Goal: Task Accomplishment & Management: Manage account settings

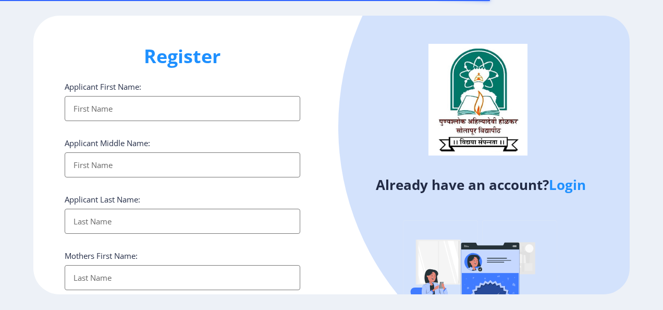
select select
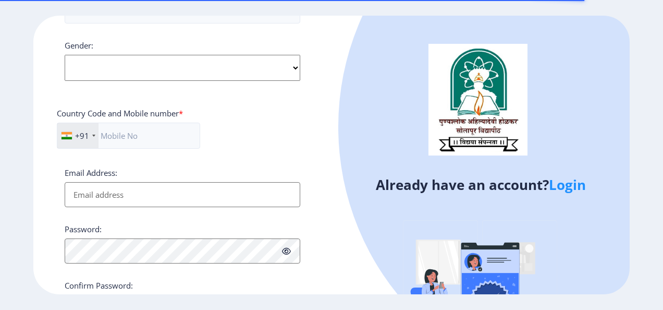
scroll to position [404, 0]
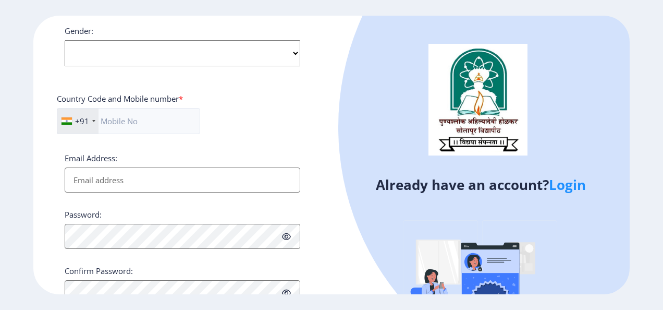
click at [572, 189] on link "Login" at bounding box center [567, 184] width 37 height 19
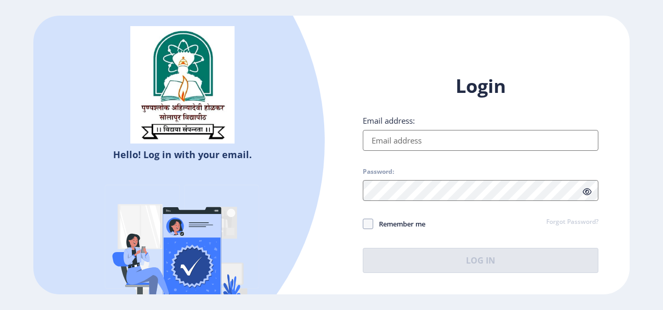
click at [510, 141] on input "Email address:" at bounding box center [481, 140] width 236 height 21
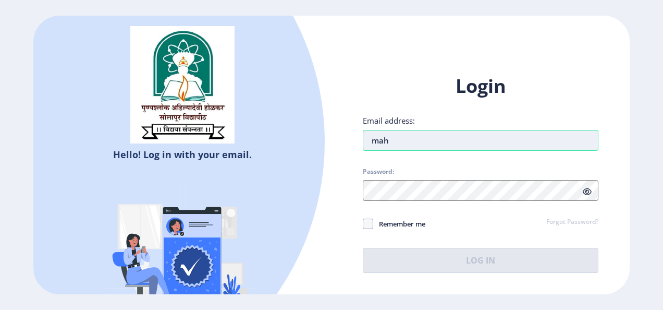
type input "[EMAIL_ADDRESS][DOMAIN_NAME]"
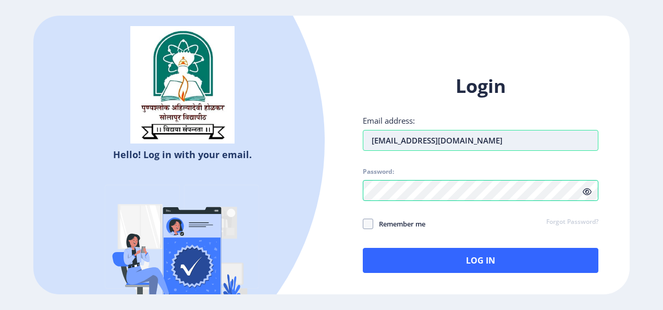
click link "Forgot Password?" at bounding box center [572, 221] width 52 height 9
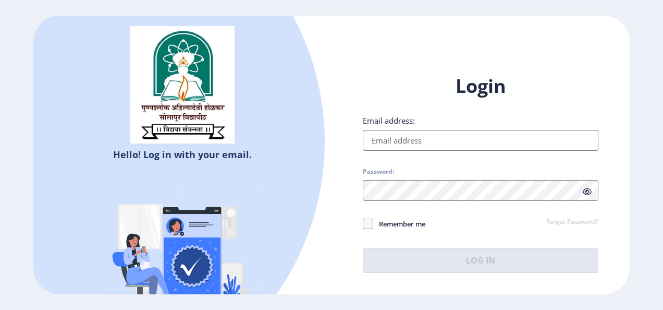
click at [465, 147] on input "Email address:" at bounding box center [481, 140] width 236 height 21
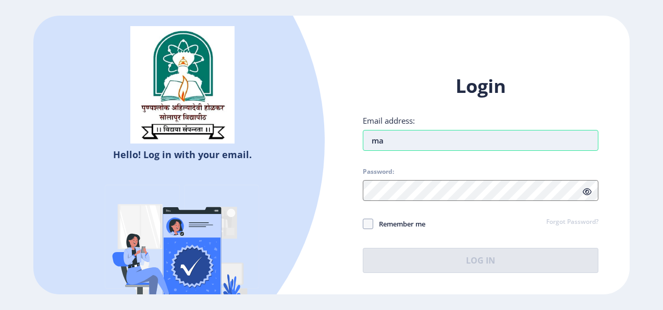
type input "[EMAIL_ADDRESS][DOMAIN_NAME]"
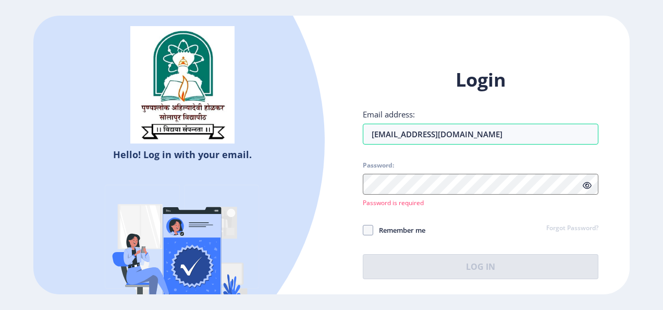
click at [586, 193] on div at bounding box center [481, 184] width 236 height 21
click at [588, 180] on span at bounding box center [587, 185] width 9 height 10
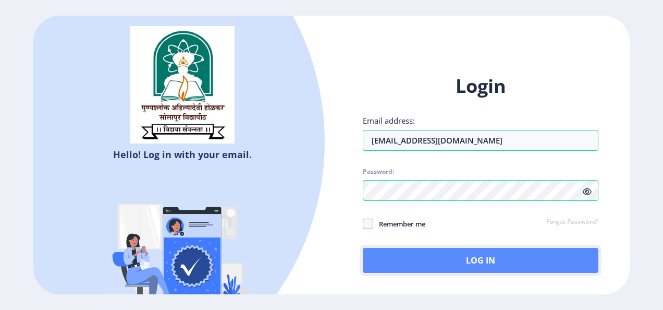
click at [377, 258] on button "Log In" at bounding box center [481, 260] width 236 height 25
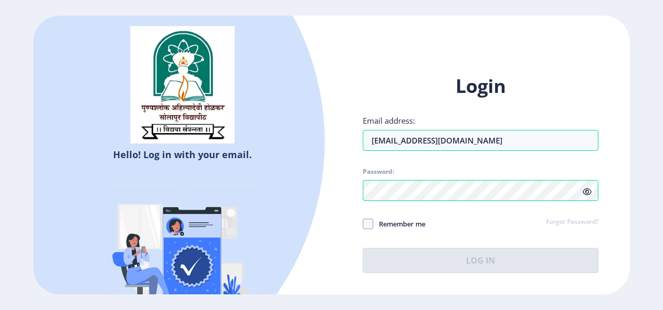
click at [508, 178] on span "Password:" at bounding box center [481, 173] width 236 height 13
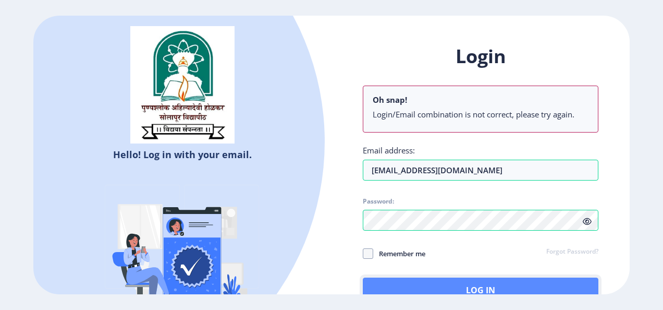
click at [585, 290] on button "Log In" at bounding box center [481, 289] width 236 height 25
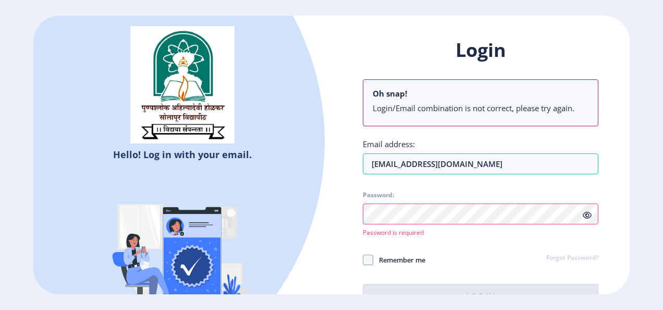
click at [295, 194] on div at bounding box center [60, 141] width 531 height 531
click at [531, 169] on input "[EMAIL_ADDRESS][DOMAIN_NAME]" at bounding box center [481, 163] width 236 height 21
